Goal: Understand process/instructions: Learn how to perform a task or action

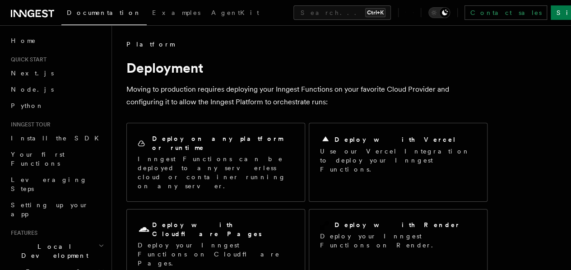
click at [353, 137] on h2 "Deploy with Vercel" at bounding box center [396, 139] width 122 height 9
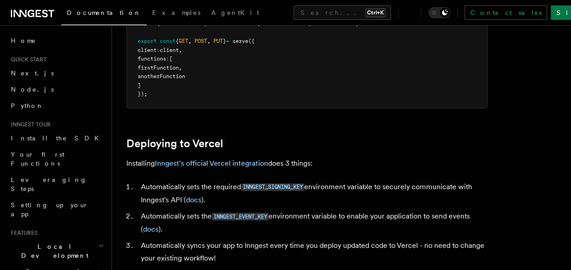
scroll to position [326, 0]
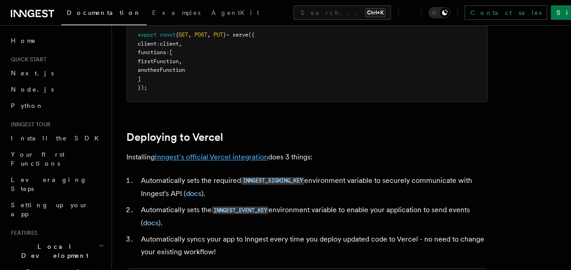
click at [203, 161] on link "Inngest's official Vercel integration" at bounding box center [211, 157] width 113 height 9
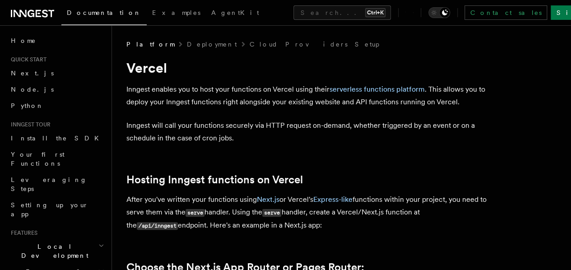
click at [32, 9] on icon at bounding box center [32, 13] width 43 height 11
